Goal: Information Seeking & Learning: Learn about a topic

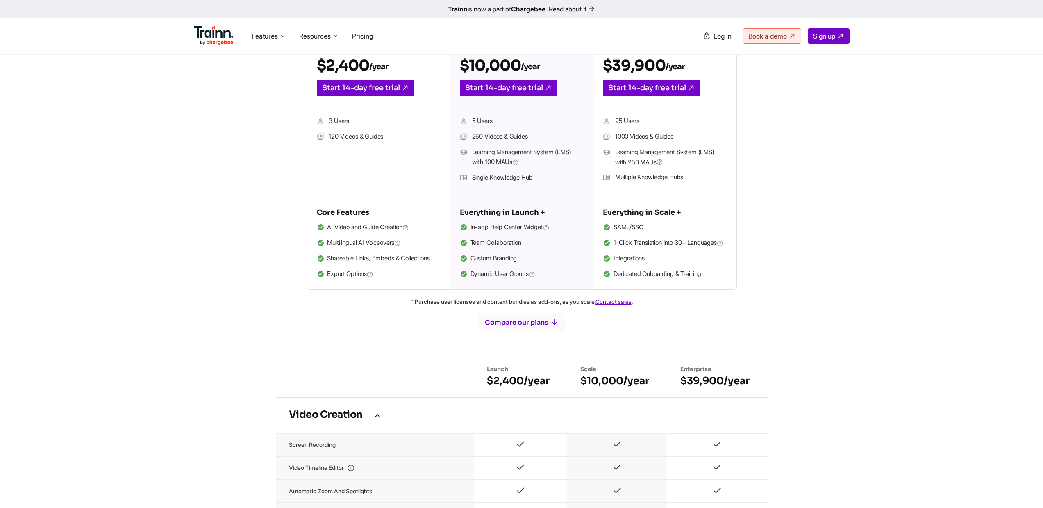
scroll to position [35, 0]
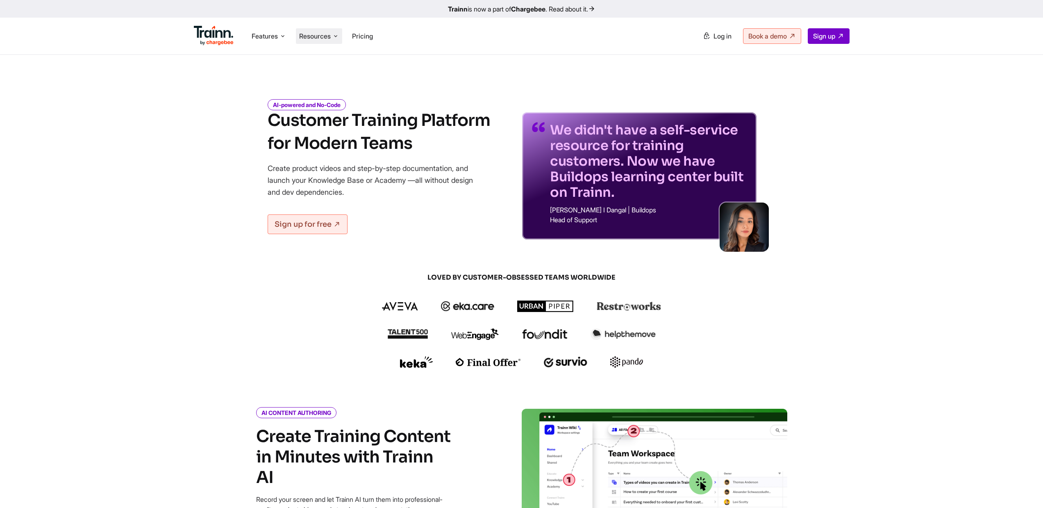
click at [326, 35] on span "Resources" at bounding box center [315, 36] width 32 height 9
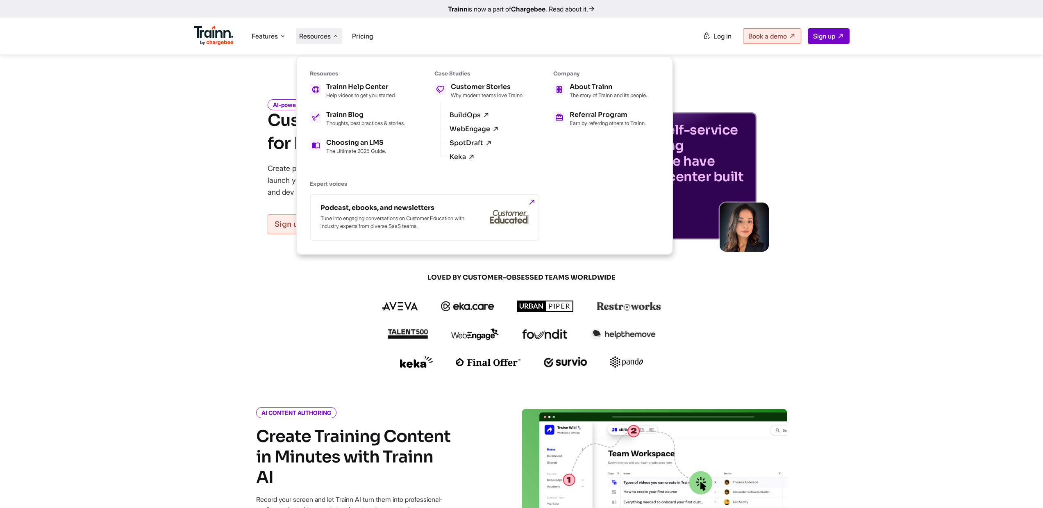
click at [791, 109] on div "AI-powered and No-Code Customer Training Platform for Modern Teams Create produ…" at bounding box center [522, 164] width 590 height 152
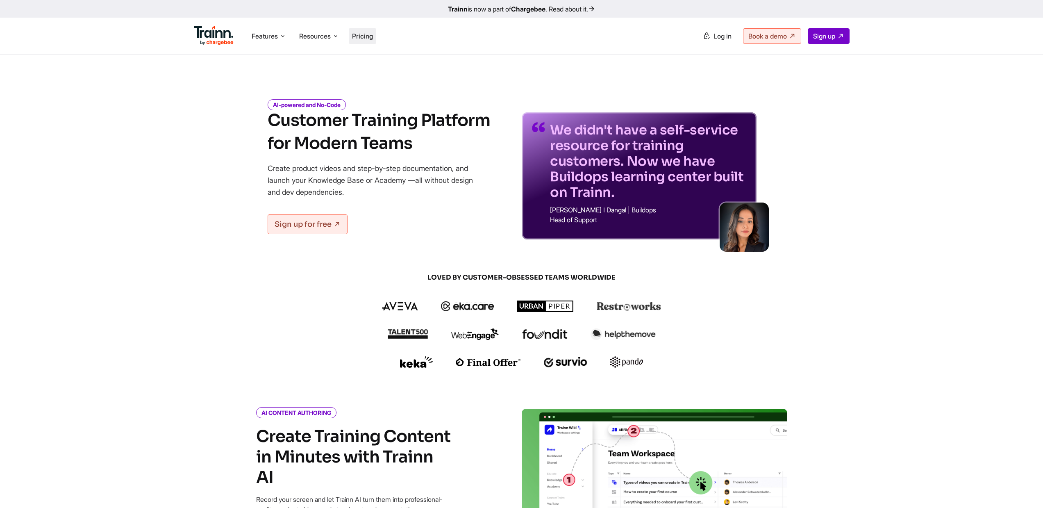
click at [363, 37] on span "Pricing" at bounding box center [362, 36] width 21 height 8
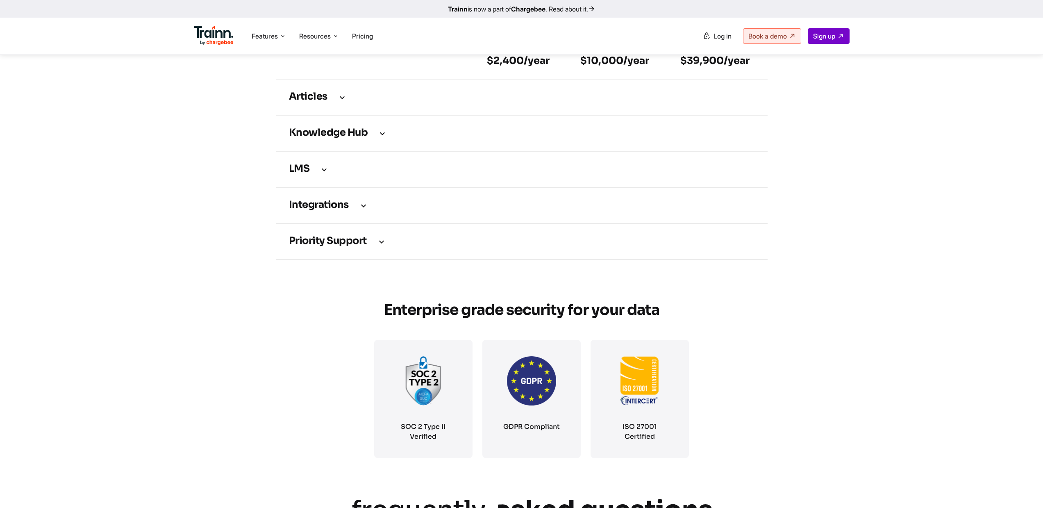
scroll to position [1084, 0]
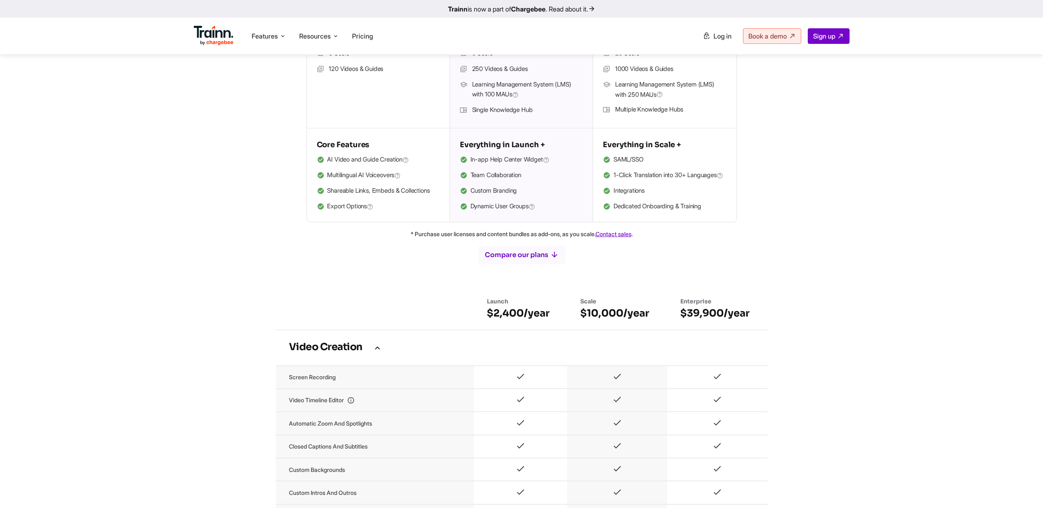
scroll to position [59, 0]
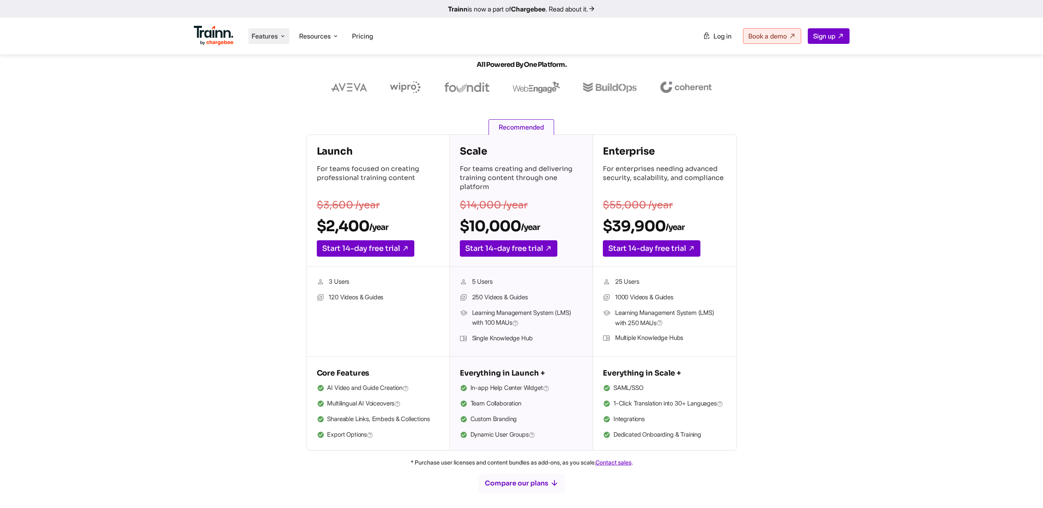
click at [272, 36] on span "Features" at bounding box center [265, 36] width 26 height 9
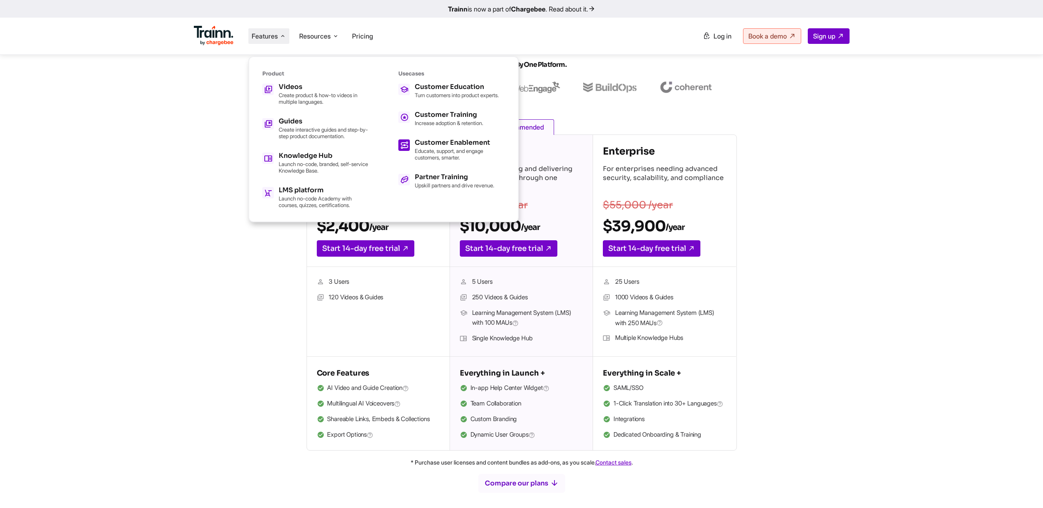
click at [454, 157] on p "Educate, support, and engage customers, smarter." at bounding box center [460, 153] width 90 height 13
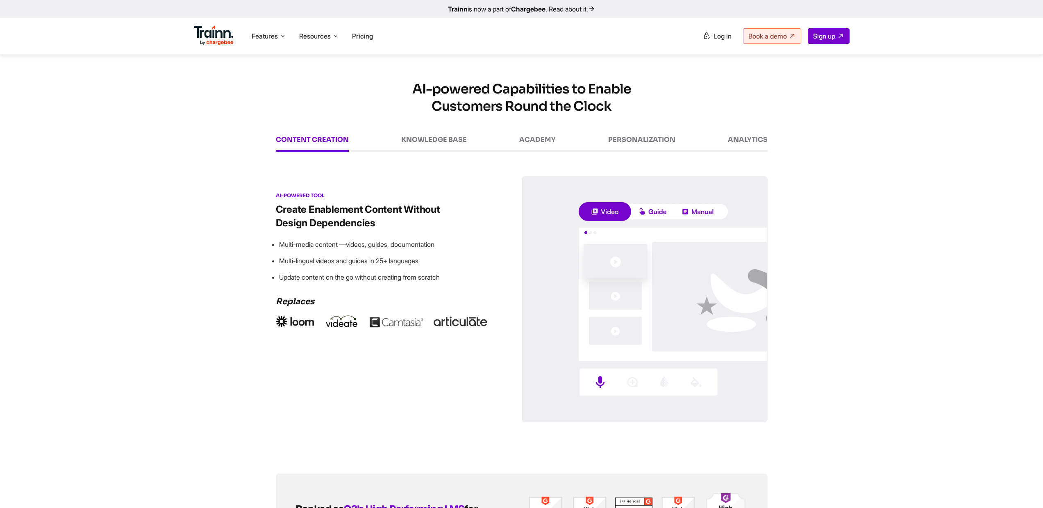
scroll to position [1054, 0]
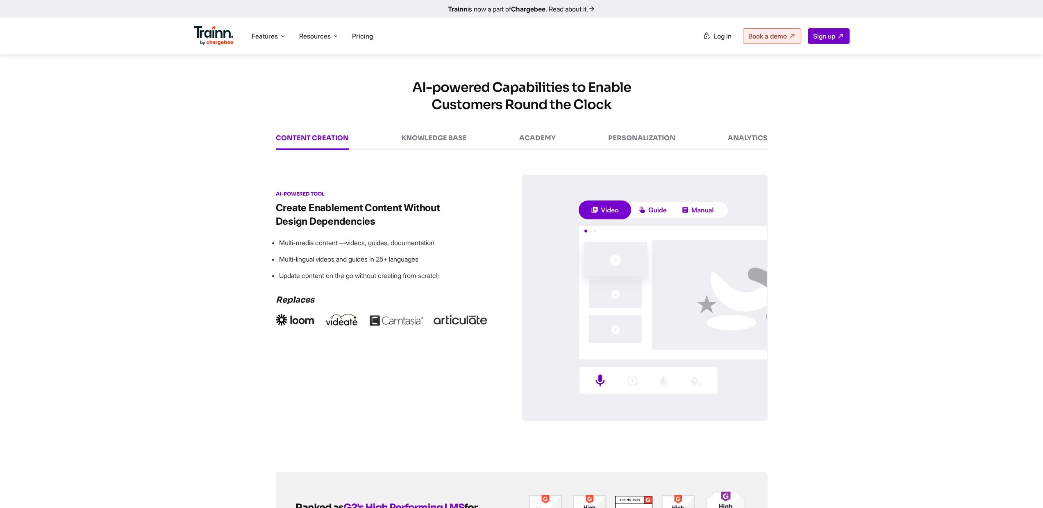
click at [451, 145] on div "KNOWLEDGE BASE" at bounding box center [434, 142] width 66 height 16
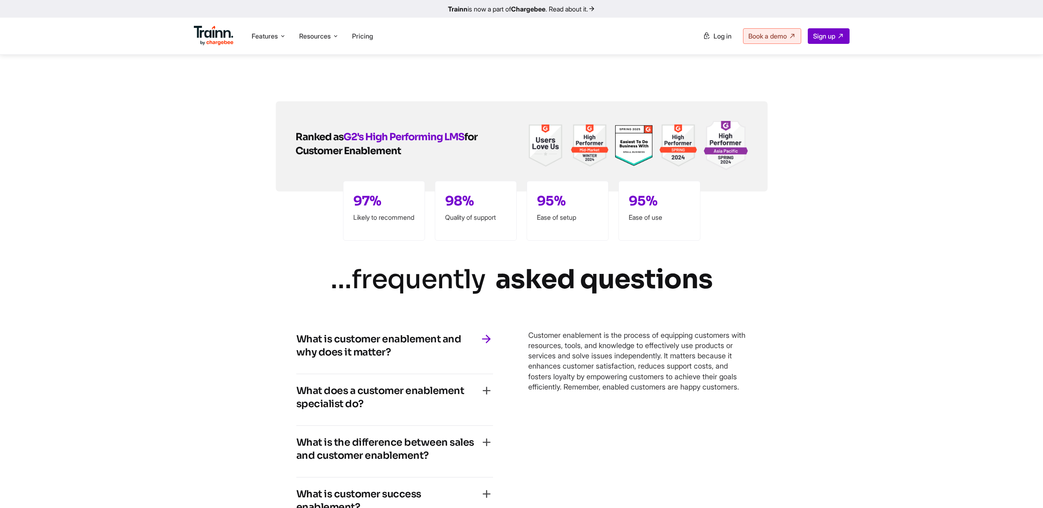
scroll to position [1144, 0]
